Goal: Obtain resource: Download file/media

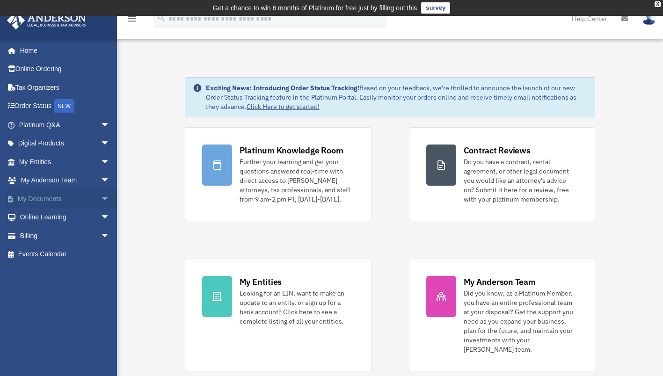
click at [47, 200] on link "My Documents arrow_drop_down" at bounding box center [65, 199] width 117 height 19
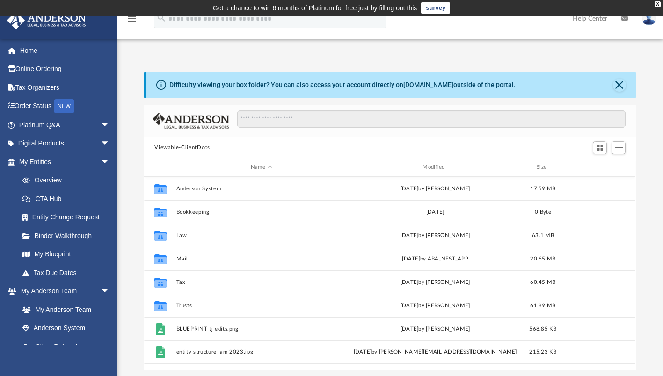
scroll to position [205, 484]
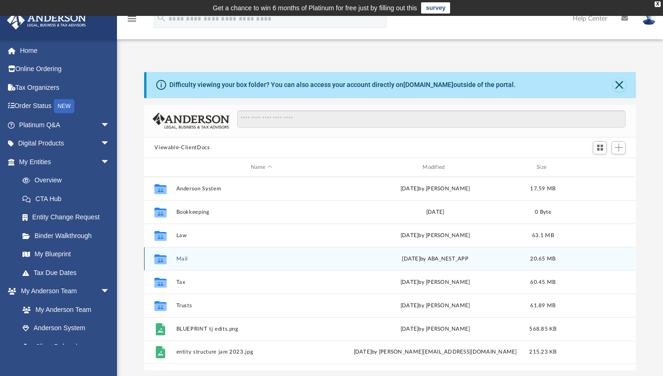
click at [184, 259] on button "Mail" at bounding box center [261, 259] width 170 height 6
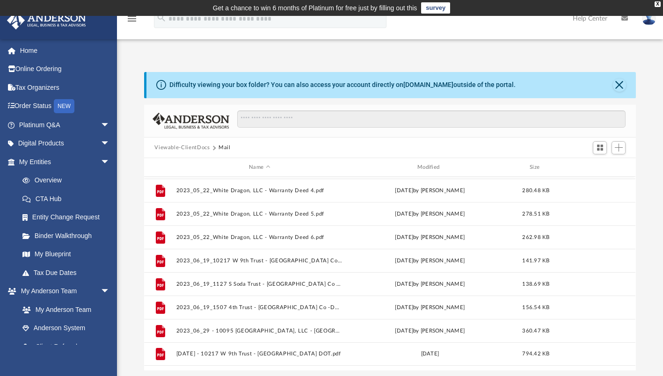
scroll to position [0, 0]
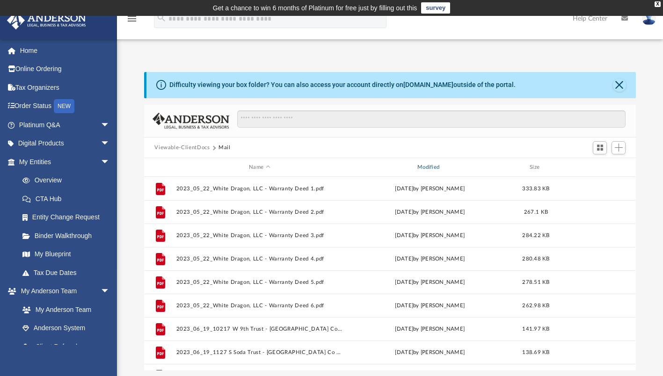
click at [442, 167] on div "Modified" at bounding box center [430, 167] width 167 height 8
click at [442, 167] on span "Modified" at bounding box center [443, 168] width 4 height 4
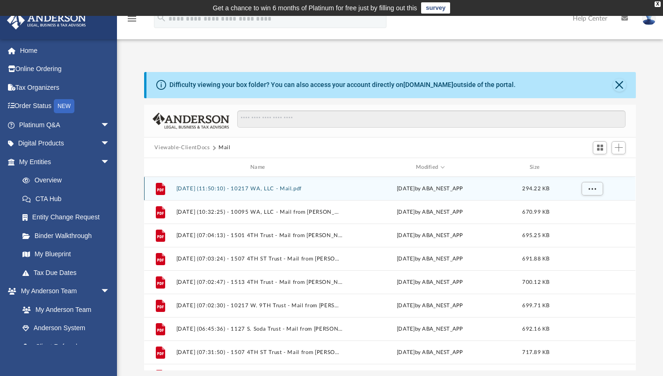
click at [274, 189] on button "[DATE] (11:50:10) - 10217 WA, LLC - Mail.pdf" at bounding box center [259, 189] width 167 height 6
